Goal: Task Accomplishment & Management: Complete application form

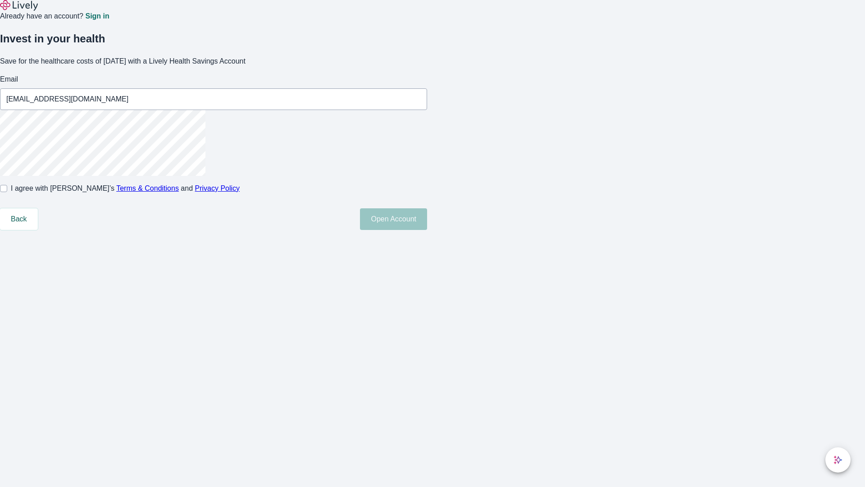
click at [7, 192] on input "I agree with Lively’s Terms & Conditions and Privacy Policy" at bounding box center [3, 188] width 7 height 7
checkbox input "true"
click at [427, 230] on button "Open Account" at bounding box center [393, 219] width 67 height 22
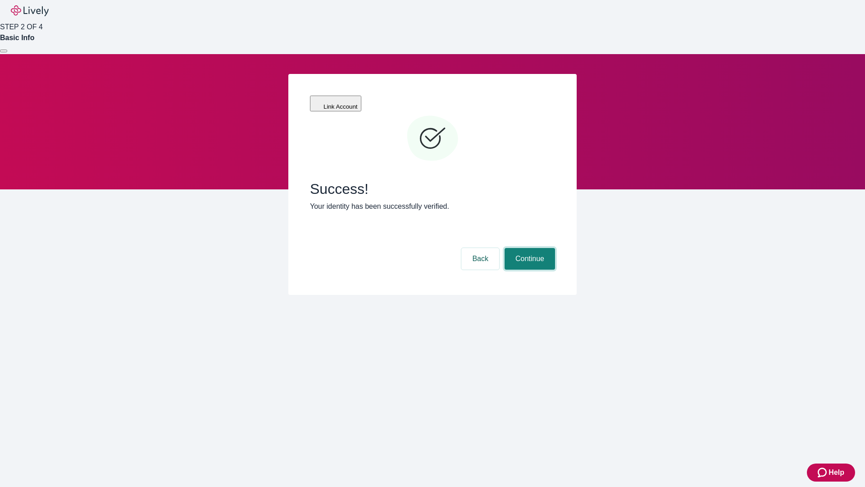
click at [528, 248] on button "Continue" at bounding box center [530, 259] width 50 height 22
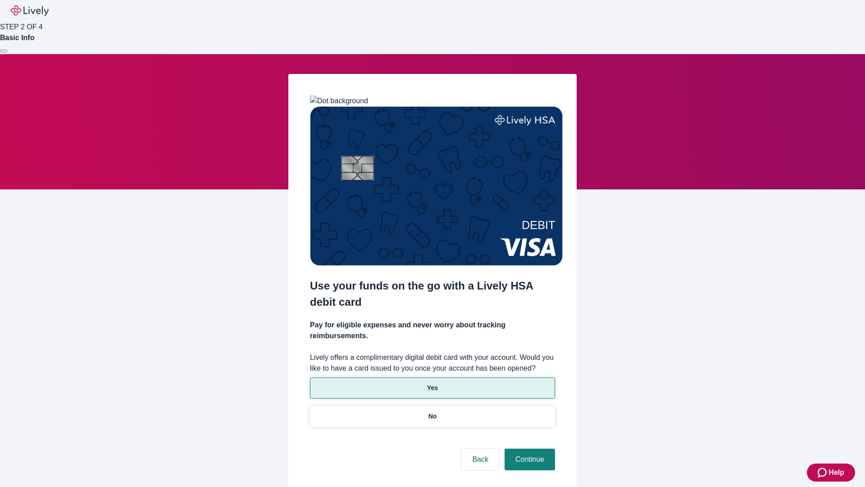
click at [432, 383] on p "Yes" at bounding box center [432, 387] width 11 height 9
click at [528, 448] on button "Continue" at bounding box center [530, 459] width 50 height 22
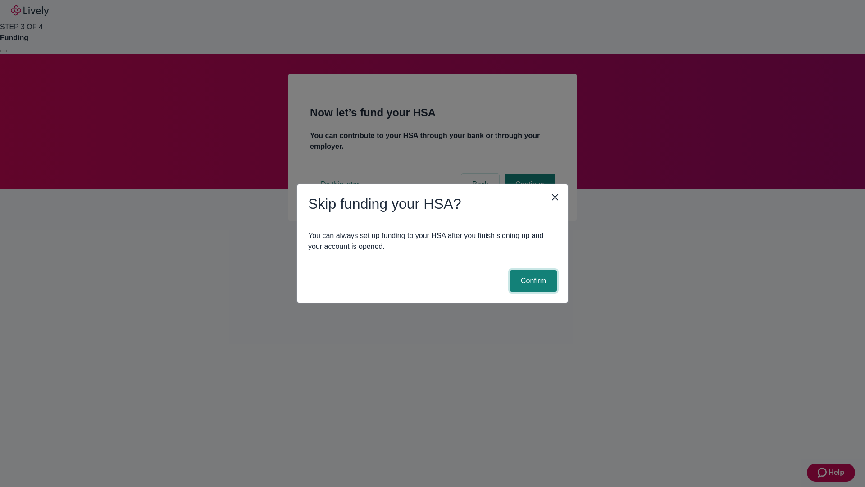
click at [532, 281] on button "Confirm" at bounding box center [533, 281] width 47 height 22
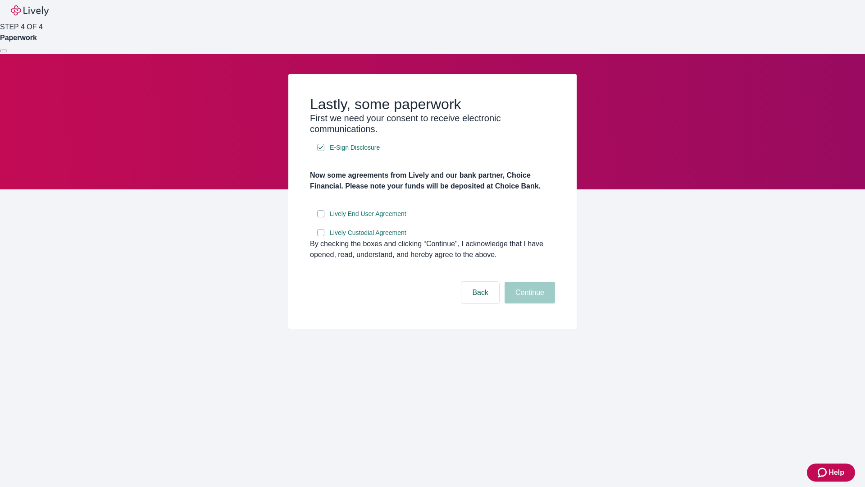
click at [321, 217] on input "Lively End User Agreement" at bounding box center [320, 213] width 7 height 7
checkbox input "true"
click at [321, 236] on input "Lively Custodial Agreement" at bounding box center [320, 232] width 7 height 7
checkbox input "true"
click at [528, 303] on button "Continue" at bounding box center [530, 293] width 50 height 22
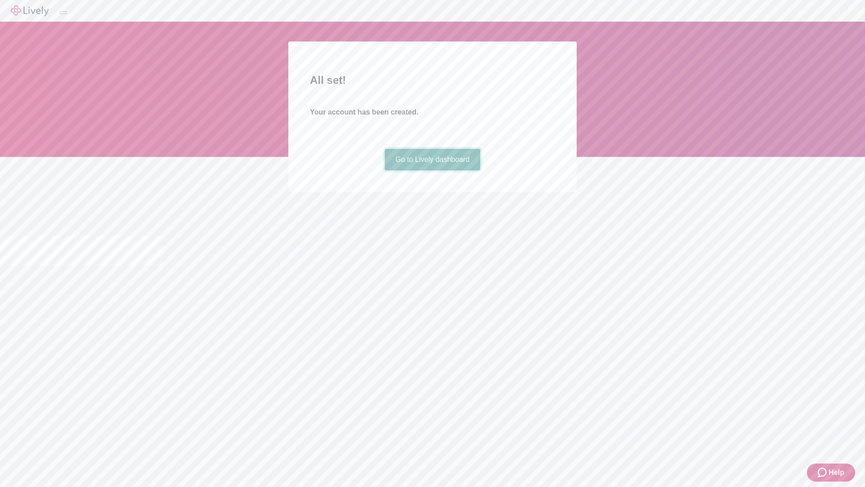
click at [432, 170] on link "Go to Lively dashboard" at bounding box center [433, 160] width 96 height 22
